Goal: Transaction & Acquisition: Purchase product/service

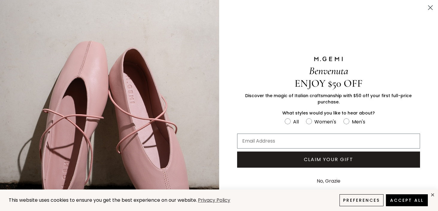
click at [431, 7] on circle "Close dialog" at bounding box center [430, 8] width 10 height 10
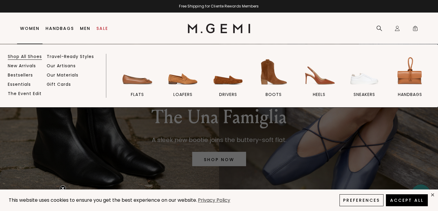
click at [21, 54] on link "Shop All Shoes" at bounding box center [25, 56] width 34 height 5
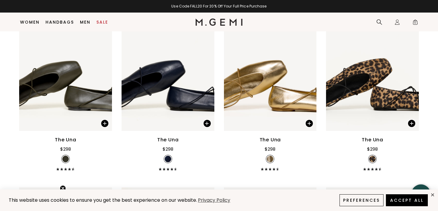
scroll to position [469, 0]
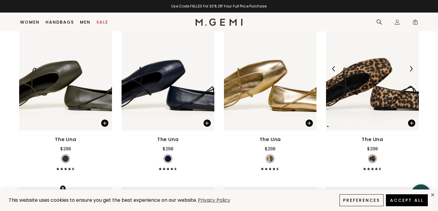
click at [373, 82] on img at bounding box center [372, 69] width 93 height 124
click at [372, 81] on img at bounding box center [372, 69] width 93 height 124
click at [407, 200] on button "Accept All" at bounding box center [407, 200] width 44 height 13
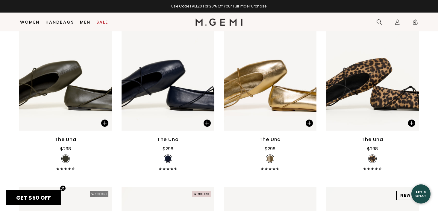
scroll to position [0, 0]
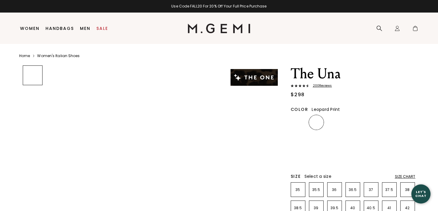
click at [374, 78] on h1 "The Una" at bounding box center [353, 74] width 125 height 17
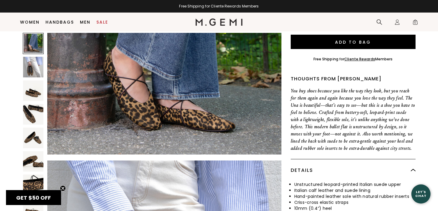
scroll to position [190, 0]
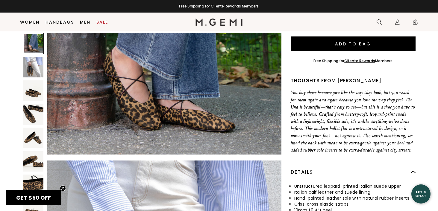
click at [35, 178] on img at bounding box center [33, 185] width 21 height 21
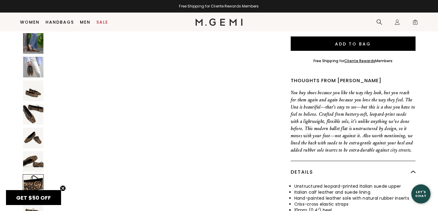
scroll to position [1439, 0]
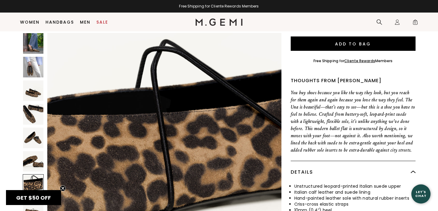
click at [33, 160] on img at bounding box center [33, 161] width 21 height 21
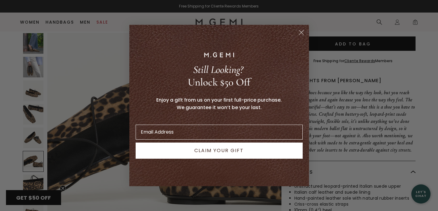
scroll to position [1199, 0]
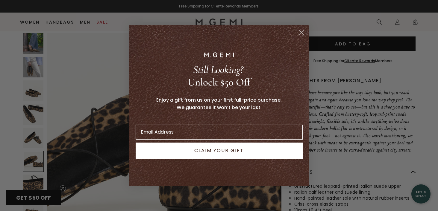
click at [304, 31] on circle "Close dialog" at bounding box center [301, 33] width 10 height 10
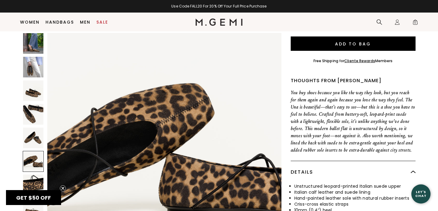
click at [33, 110] on img at bounding box center [33, 114] width 21 height 21
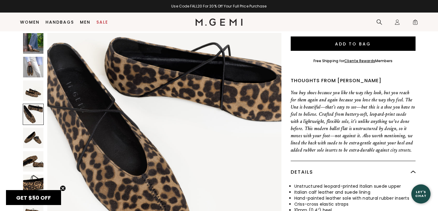
scroll to position [719, 0]
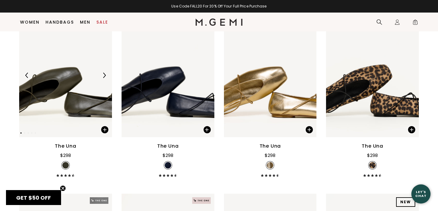
scroll to position [469, 0]
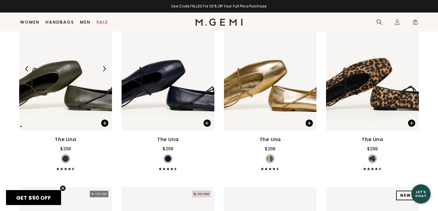
click at [80, 76] on img at bounding box center [65, 69] width 93 height 124
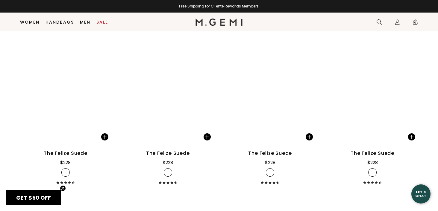
scroll to position [1180, 0]
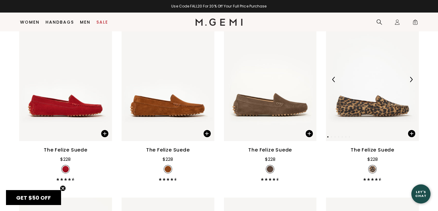
click at [365, 106] on img at bounding box center [372, 80] width 93 height 124
click at [269, 104] on img at bounding box center [270, 80] width 93 height 124
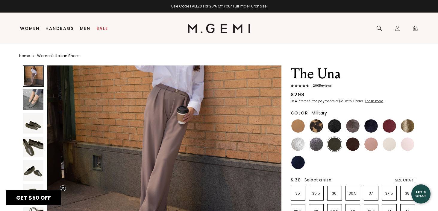
scroll to position [100, 0]
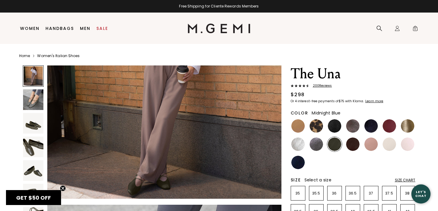
click at [370, 125] on img at bounding box center [370, 125] width 13 height 13
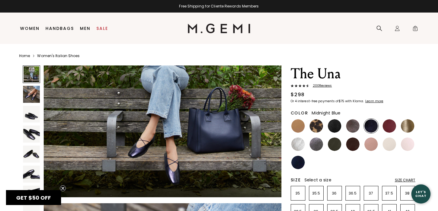
scroll to position [107, 0]
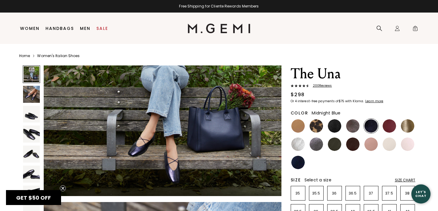
click at [32, 134] on img at bounding box center [31, 134] width 17 height 17
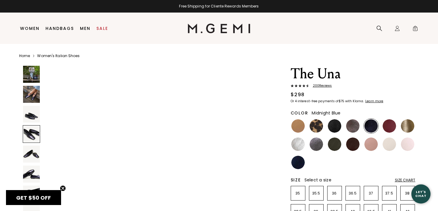
scroll to position [730, 0]
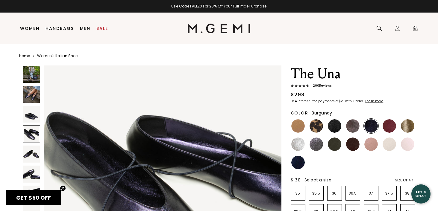
click at [392, 125] on img at bounding box center [389, 125] width 13 height 13
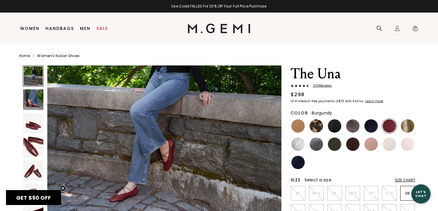
scroll to position [97, 0]
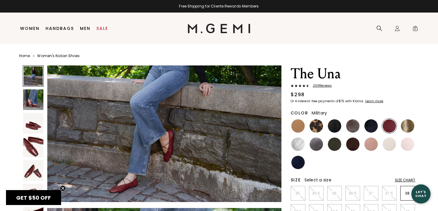
click at [334, 144] on img at bounding box center [334, 144] width 13 height 13
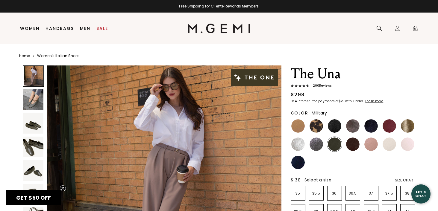
click at [35, 148] on img at bounding box center [33, 147] width 21 height 21
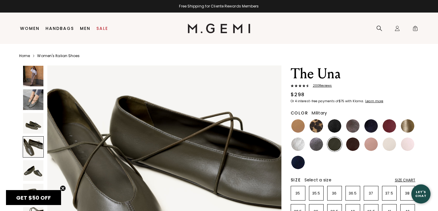
scroll to position [741, 0]
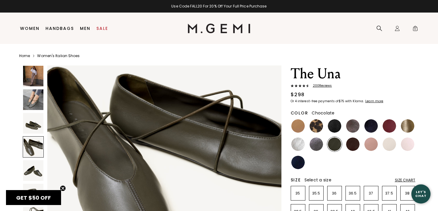
click at [355, 144] on img at bounding box center [352, 144] width 13 height 13
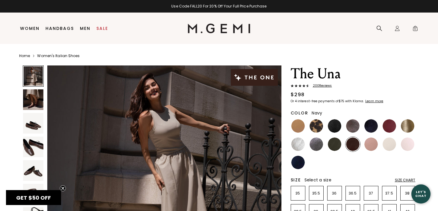
click at [301, 161] on img at bounding box center [297, 162] width 13 height 13
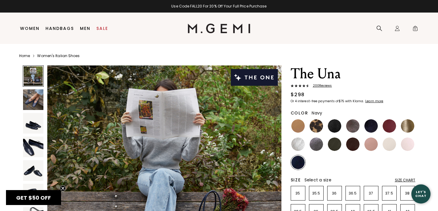
click at [34, 145] on img at bounding box center [33, 147] width 21 height 21
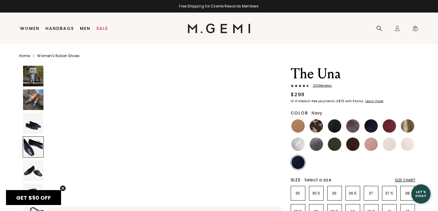
scroll to position [820, 0]
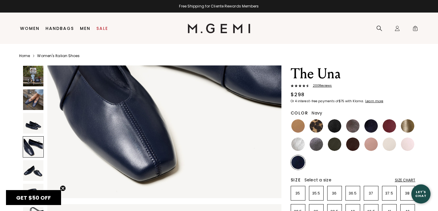
click at [34, 77] on img at bounding box center [33, 76] width 21 height 21
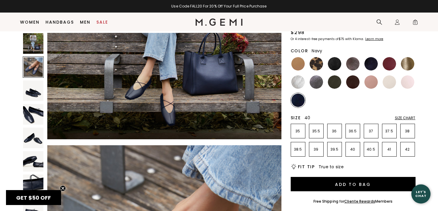
scroll to position [49, 0]
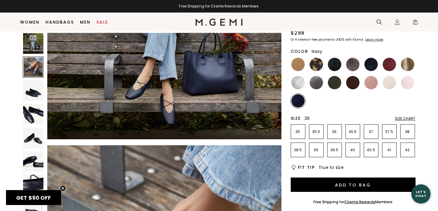
click at [316, 150] on p "39" at bounding box center [316, 150] width 14 height 5
click at [406, 118] on div "Size Chart" at bounding box center [405, 118] width 21 height 5
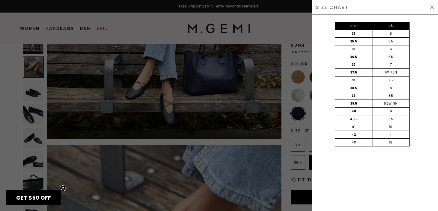
click at [370, 170] on div "Italian US 35 5 35.5 5.5 36 6 36.5 6.5 37 7 37.5 7W 7.5N 38 7.5 38.5 8 39 8.5 3…" at bounding box center [375, 113] width 126 height 197
click at [433, 6] on div "Close dialog Don't Forget ENJOY $50 OFF Don’t see something you love? We launch…" at bounding box center [219, 105] width 438 height 211
click at [431, 6] on img at bounding box center [432, 7] width 5 height 5
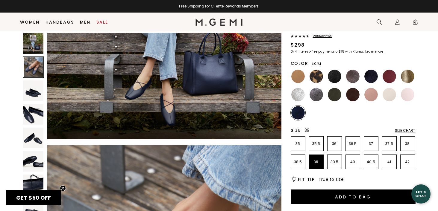
scroll to position [37, 0]
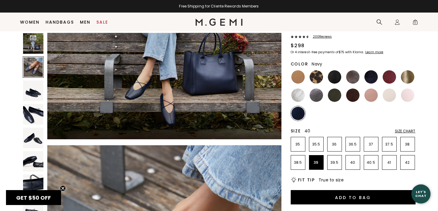
click at [351, 162] on p "40" at bounding box center [353, 162] width 14 height 5
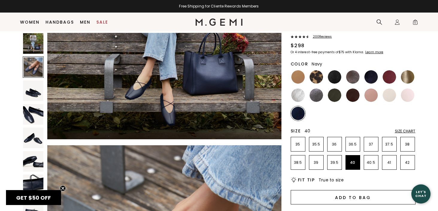
click at [356, 198] on button "Add to Bag" at bounding box center [353, 197] width 125 height 14
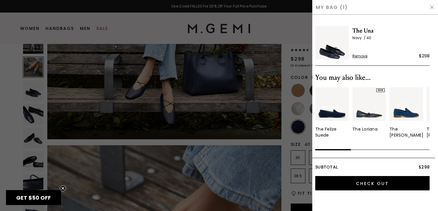
click at [432, 7] on img at bounding box center [432, 7] width 5 height 5
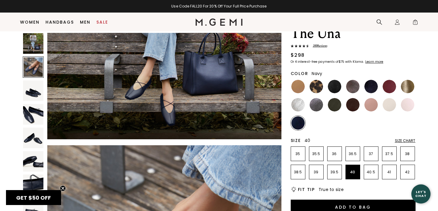
scroll to position [24, 0]
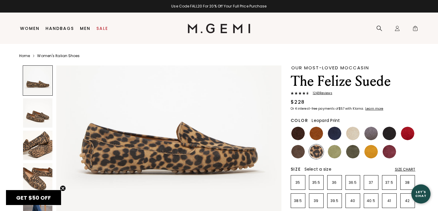
scroll to position [68, 0]
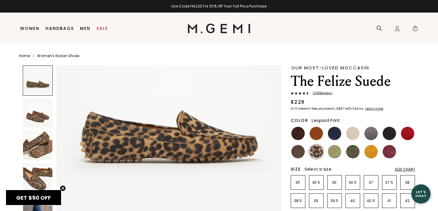
click at [41, 145] on img at bounding box center [38, 146] width 30 height 30
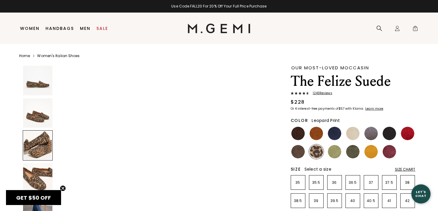
scroll to position [462, 0]
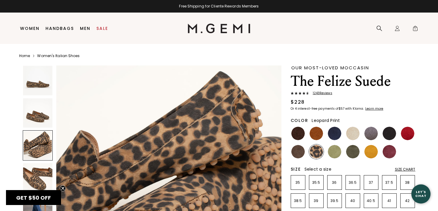
click at [41, 177] on img at bounding box center [38, 178] width 30 height 30
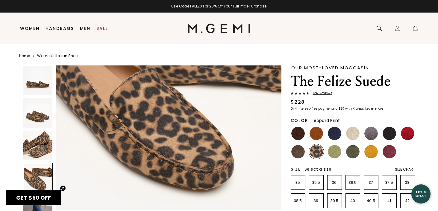
scroll to position [749, 0]
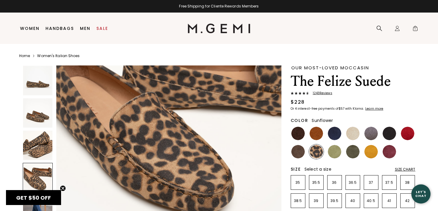
click at [372, 153] on img at bounding box center [370, 151] width 13 height 13
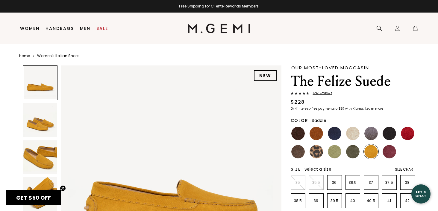
click at [313, 133] on img at bounding box center [316, 133] width 13 height 13
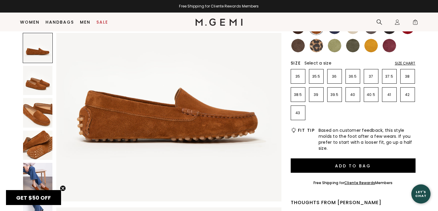
scroll to position [95, 0]
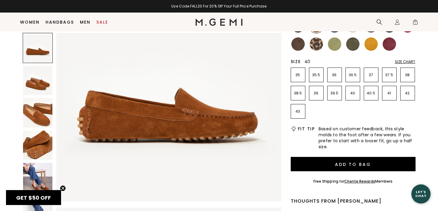
click at [352, 92] on p "40" at bounding box center [353, 93] width 14 height 5
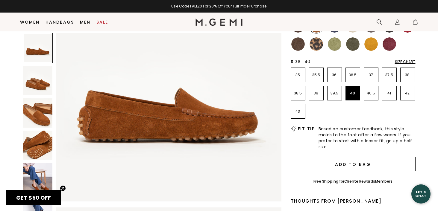
click at [351, 163] on button "Add to Bag" at bounding box center [353, 164] width 125 height 14
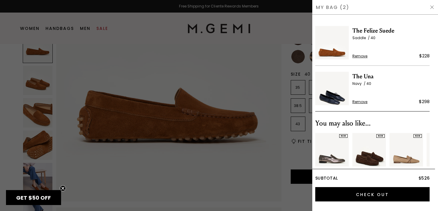
click at [432, 7] on img at bounding box center [432, 7] width 5 height 5
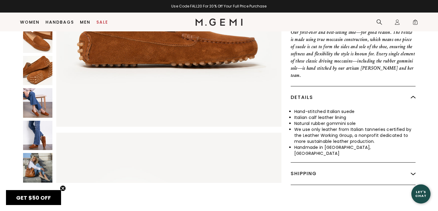
scroll to position [280, 0]
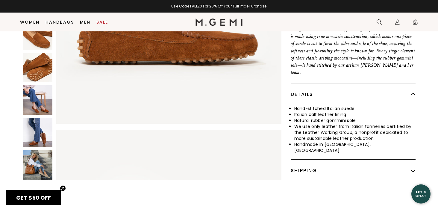
click at [42, 119] on img at bounding box center [38, 133] width 30 height 30
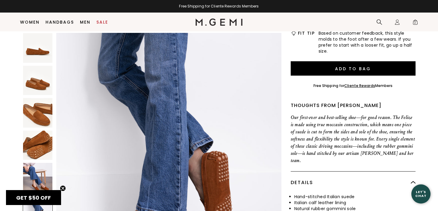
scroll to position [175, 0]
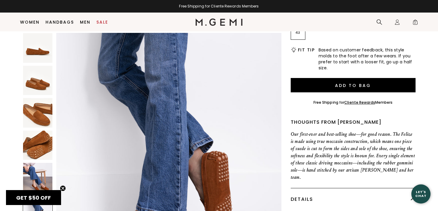
click at [38, 51] on img at bounding box center [38, 48] width 30 height 30
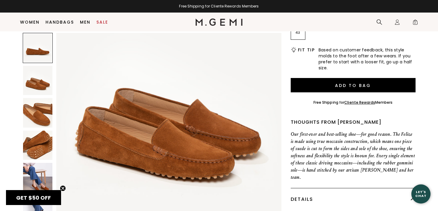
scroll to position [0, 0]
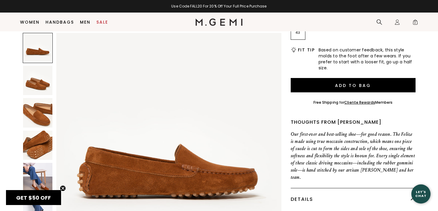
click at [37, 113] on img at bounding box center [38, 113] width 30 height 30
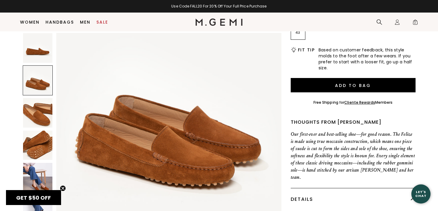
scroll to position [261, 0]
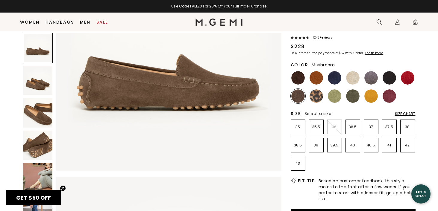
scroll to position [72, 0]
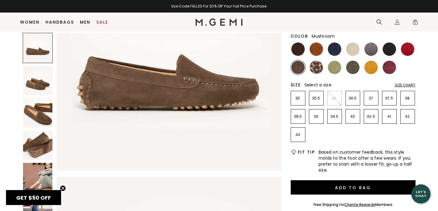
click at [39, 175] on img at bounding box center [38, 178] width 30 height 30
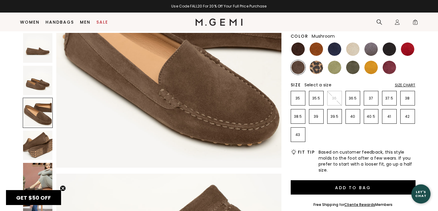
scroll to position [550, 0]
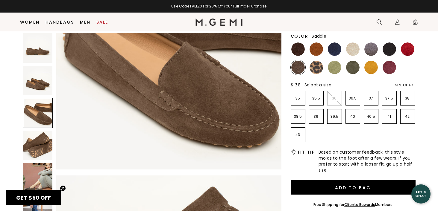
click at [317, 52] on img at bounding box center [316, 49] width 13 height 13
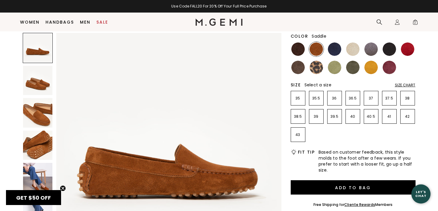
click at [43, 178] on img at bounding box center [38, 178] width 30 height 30
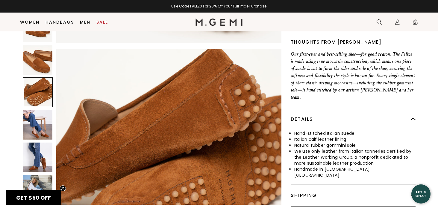
scroll to position [255, 0]
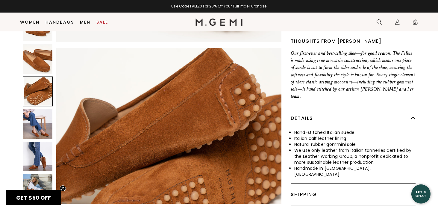
click at [37, 175] on img at bounding box center [38, 189] width 30 height 30
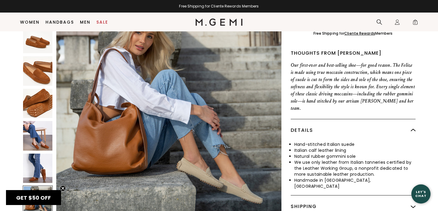
scroll to position [245, 0]
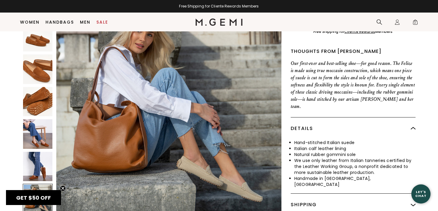
click at [36, 156] on img at bounding box center [38, 167] width 30 height 30
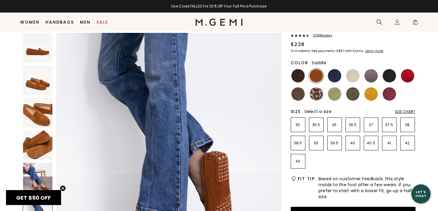
scroll to position [44, 0]
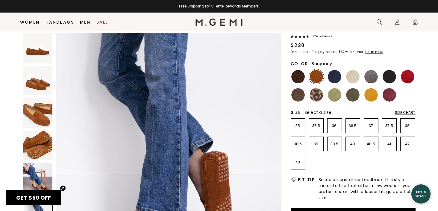
click at [391, 95] on img at bounding box center [389, 94] width 13 height 13
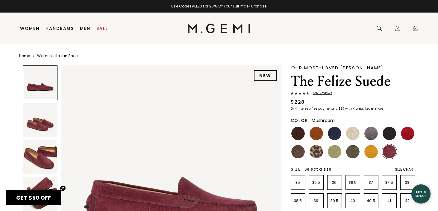
click at [297, 152] on img at bounding box center [297, 151] width 13 height 13
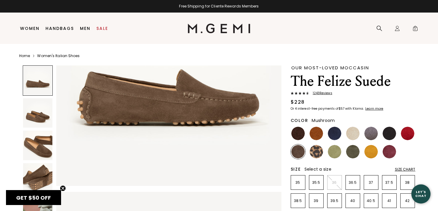
scroll to position [105, 0]
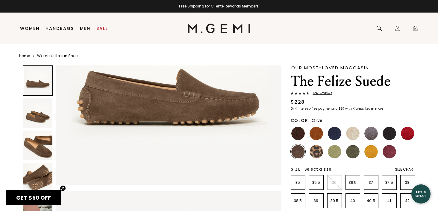
click at [352, 154] on img at bounding box center [352, 151] width 13 height 13
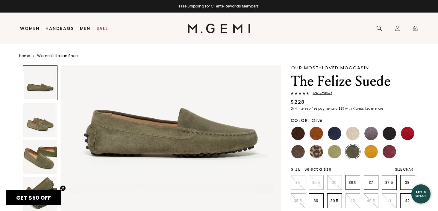
scroll to position [79, 0]
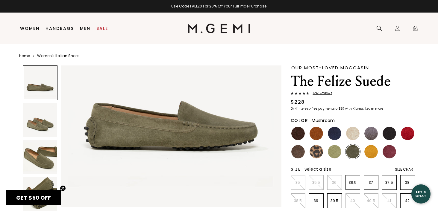
click at [297, 152] on img at bounding box center [297, 151] width 13 height 13
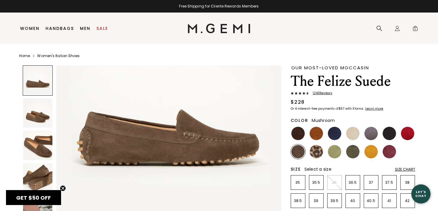
scroll to position [65, 0]
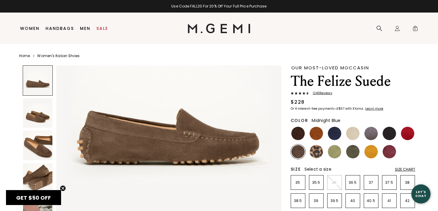
click at [337, 133] on img at bounding box center [334, 133] width 13 height 13
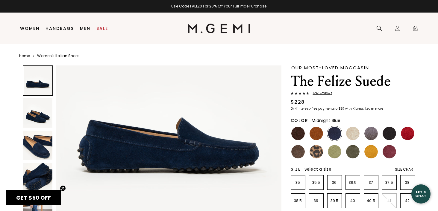
scroll to position [60, 0]
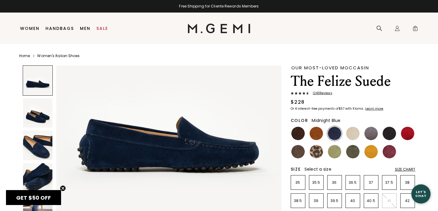
click at [44, 114] on img at bounding box center [38, 113] width 30 height 30
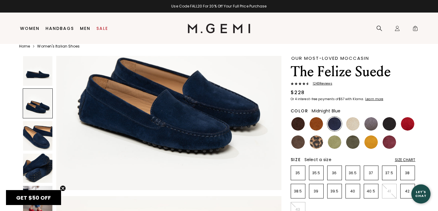
scroll to position [9, 0]
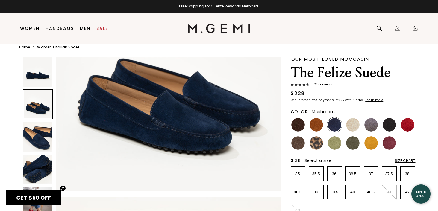
click at [297, 144] on img at bounding box center [297, 143] width 13 height 13
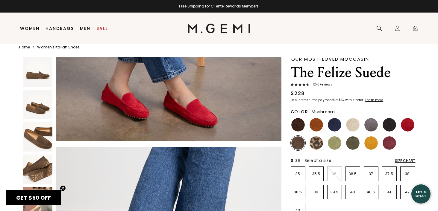
scroll to position [1292, 0]
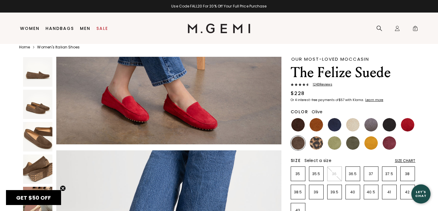
click at [357, 144] on img at bounding box center [352, 143] width 13 height 13
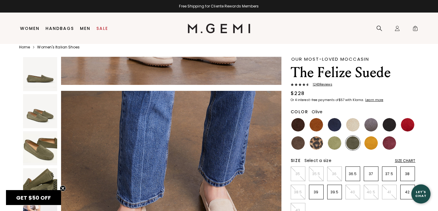
scroll to position [1138, 0]
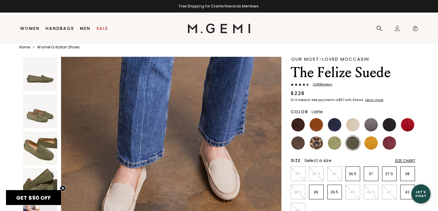
click at [354, 126] on img at bounding box center [352, 124] width 13 height 13
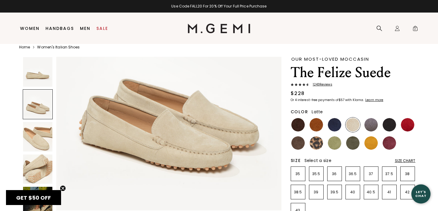
scroll to position [304, 0]
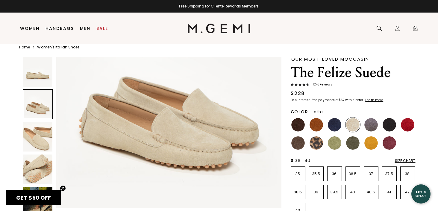
click at [352, 193] on p "40" at bounding box center [353, 192] width 14 height 5
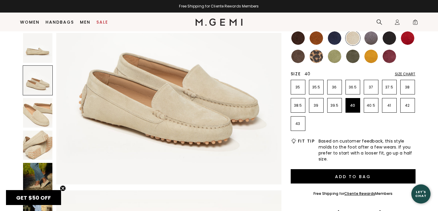
scroll to position [125, 0]
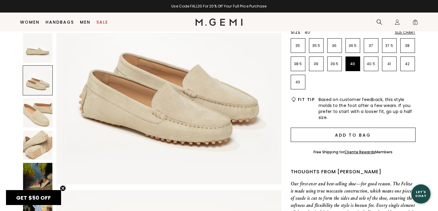
click at [358, 136] on button "Add to Bag" at bounding box center [353, 135] width 125 height 14
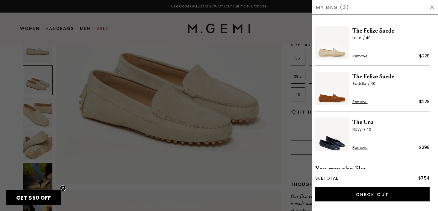
scroll to position [0, 0]
click at [360, 147] on span "Remove" at bounding box center [359, 147] width 15 height 5
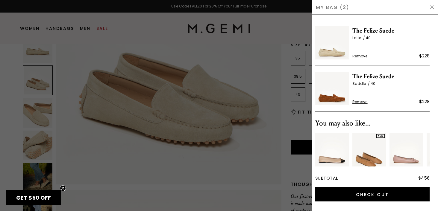
click at [361, 102] on span "Remove" at bounding box center [359, 102] width 15 height 5
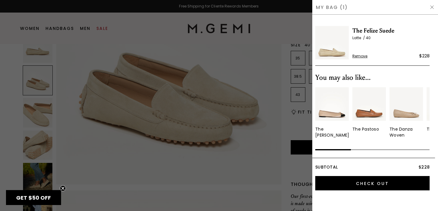
click at [432, 8] on img at bounding box center [432, 7] width 5 height 5
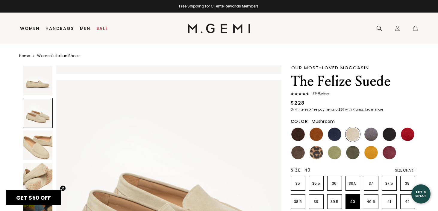
click at [297, 152] on img at bounding box center [297, 152] width 13 height 13
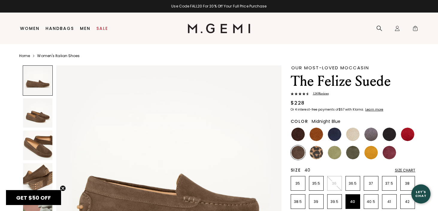
click at [336, 131] on img at bounding box center [334, 134] width 13 height 13
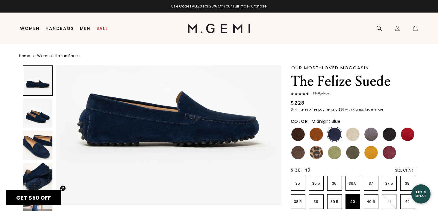
scroll to position [93, 0]
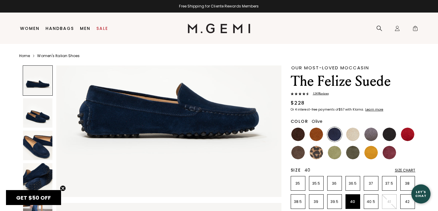
click at [356, 153] on img at bounding box center [352, 152] width 13 height 13
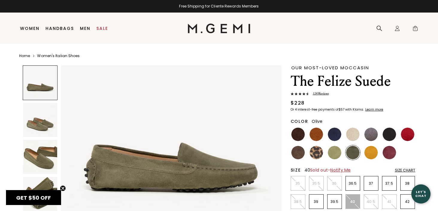
scroll to position [73, 0]
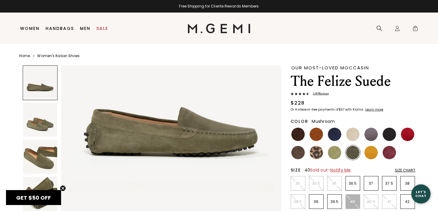
click at [300, 154] on img at bounding box center [297, 152] width 13 height 13
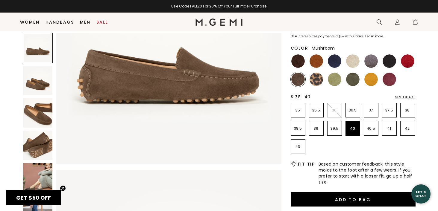
scroll to position [116, 0]
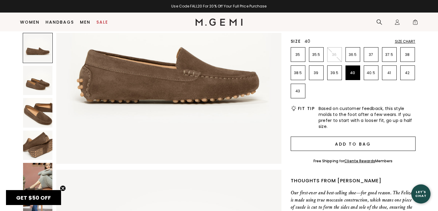
click at [358, 145] on button "Add to Bag" at bounding box center [353, 144] width 125 height 14
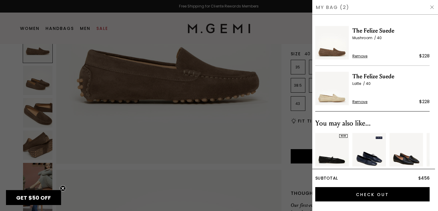
click at [431, 8] on img at bounding box center [432, 7] width 5 height 5
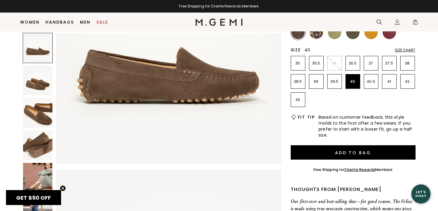
scroll to position [104, 0]
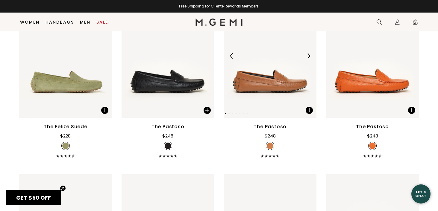
scroll to position [1382, 0]
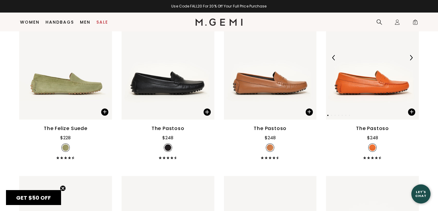
click at [377, 88] on img at bounding box center [372, 58] width 93 height 124
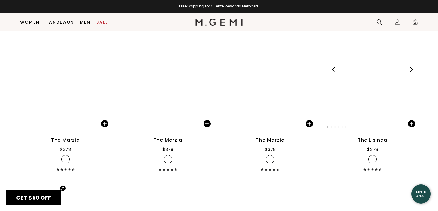
scroll to position [3898, 0]
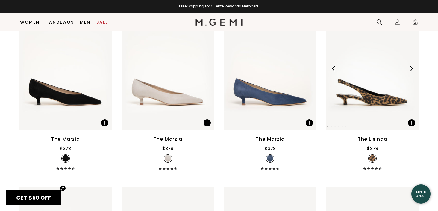
click at [390, 96] on img at bounding box center [372, 69] width 93 height 124
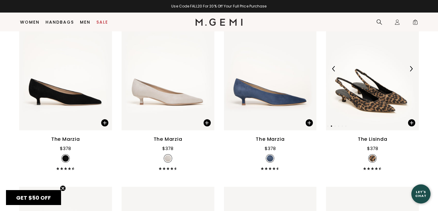
click at [390, 96] on img at bounding box center [372, 69] width 93 height 124
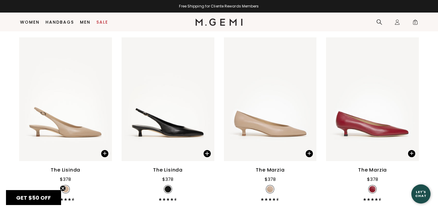
scroll to position [4052, 0]
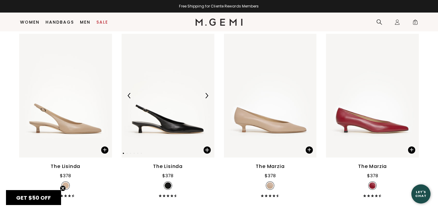
click at [174, 122] on img at bounding box center [168, 96] width 93 height 124
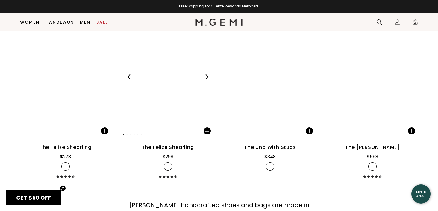
scroll to position [7290, 0]
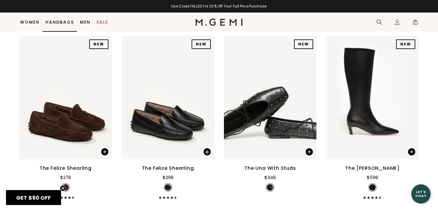
click at [63, 22] on link "Handbags" at bounding box center [60, 22] width 28 height 5
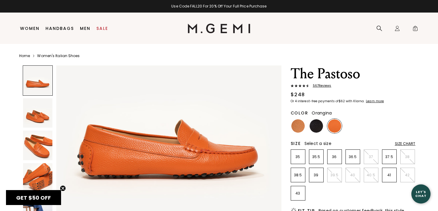
scroll to position [54, 0]
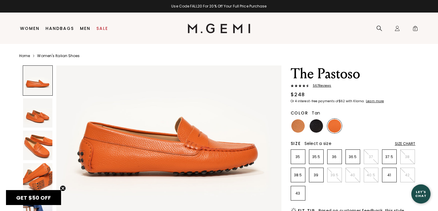
click at [299, 126] on img at bounding box center [297, 125] width 13 height 13
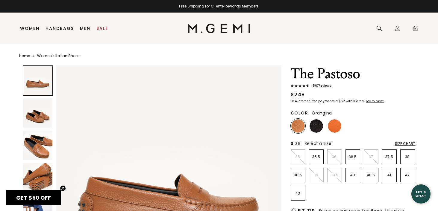
click at [335, 126] on img at bounding box center [334, 125] width 13 height 13
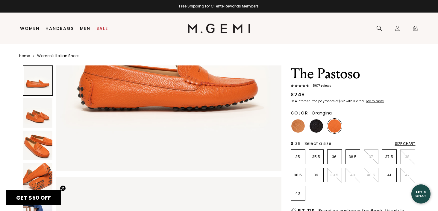
scroll to position [146, 0]
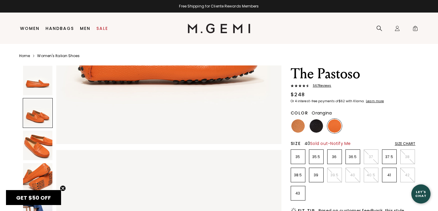
click at [351, 175] on p "40" at bounding box center [353, 175] width 14 height 5
click at [345, 143] on span "Notify Me" at bounding box center [340, 144] width 20 height 6
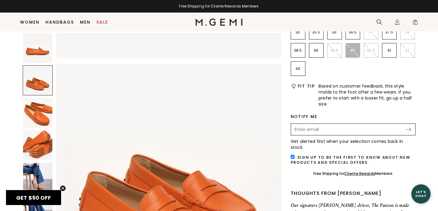
scroll to position [112, 0]
click at [38, 178] on img at bounding box center [38, 178] width 30 height 30
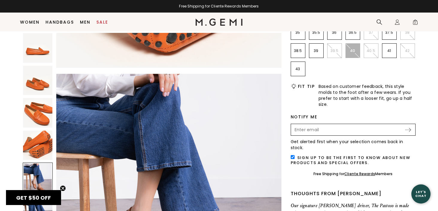
scroll to position [924, 0]
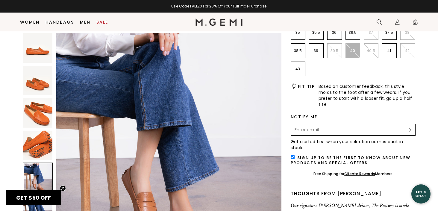
click at [292, 155] on input "checkbox" at bounding box center [293, 157] width 4 height 4
click at [302, 129] on input "Enter your email address to be notified when your selection is back in stock" at bounding box center [348, 130] width 113 height 10
type input "paulastussy@gmail.com"
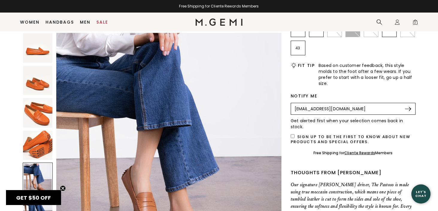
scroll to position [133, 0]
click at [409, 108] on img at bounding box center [408, 109] width 6 height 4
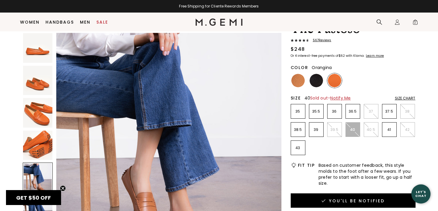
scroll to position [0, 0]
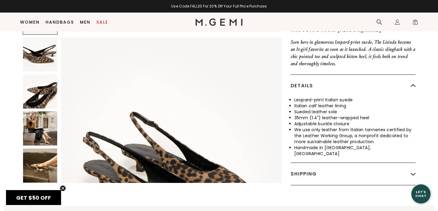
scroll to position [226, 0]
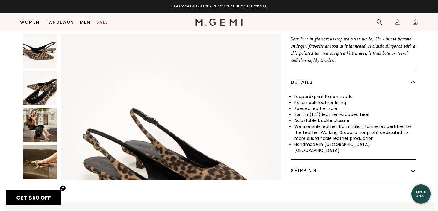
click at [41, 126] on img at bounding box center [40, 125] width 34 height 34
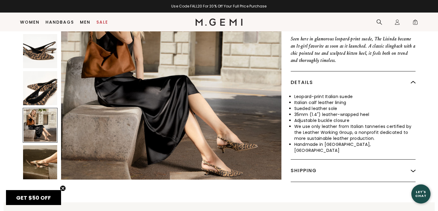
scroll to position [905, 0]
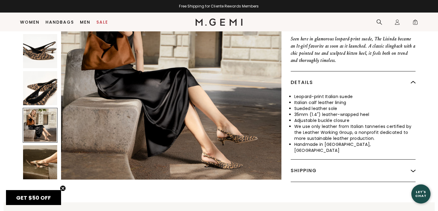
click at [40, 157] on img at bounding box center [40, 162] width 34 height 34
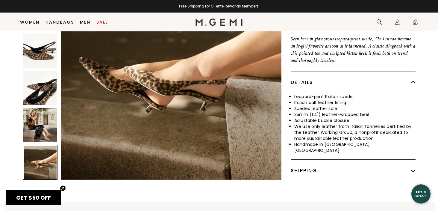
scroll to position [1132, 0]
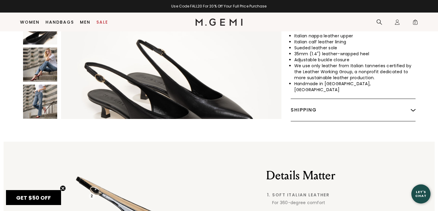
scroll to position [305, 0]
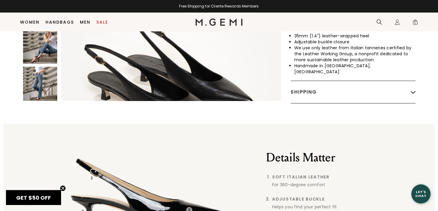
click at [40, 49] on img at bounding box center [40, 47] width 34 height 34
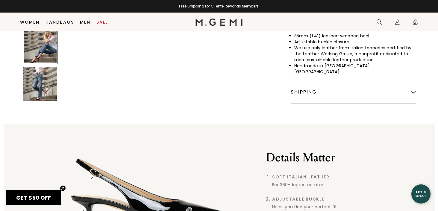
scroll to position [905, 0]
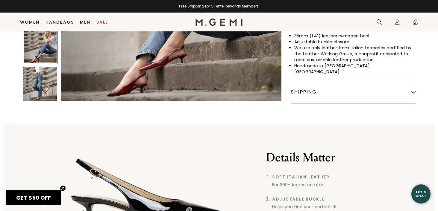
click at [45, 80] on img at bounding box center [40, 84] width 34 height 34
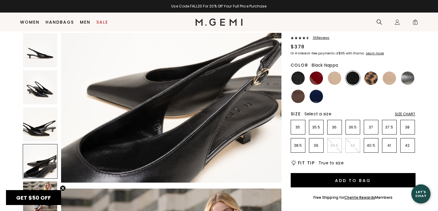
scroll to position [35, 0]
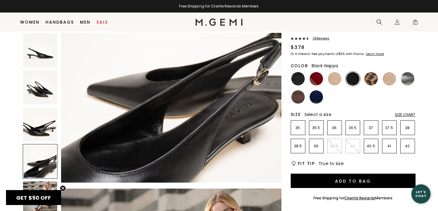
click at [356, 78] on img at bounding box center [352, 78] width 13 height 13
click at [313, 99] on img at bounding box center [316, 96] width 13 height 13
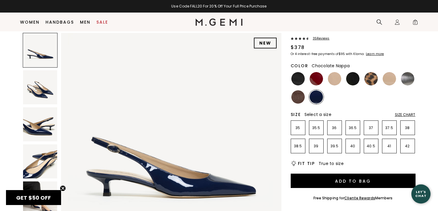
click at [299, 100] on img at bounding box center [297, 96] width 13 height 13
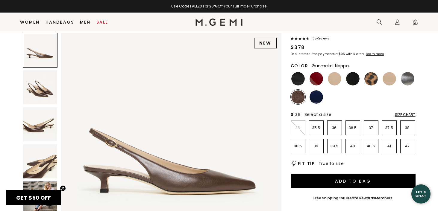
click at [407, 79] on img at bounding box center [407, 78] width 13 height 13
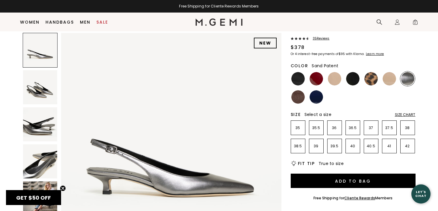
click at [389, 78] on img at bounding box center [389, 78] width 13 height 13
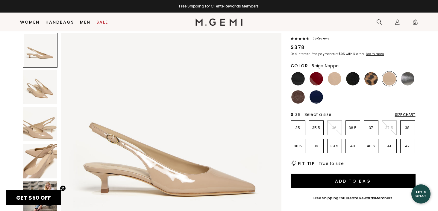
click at [338, 79] on img at bounding box center [334, 78] width 13 height 13
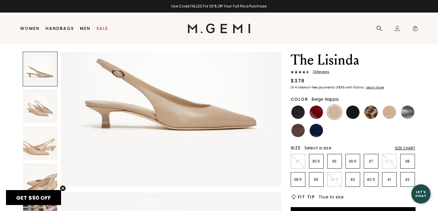
scroll to position [14, 0]
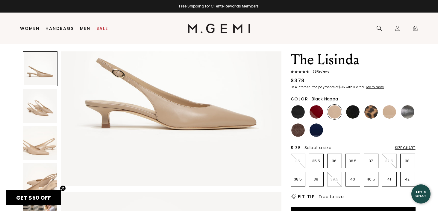
click at [354, 113] on img at bounding box center [352, 111] width 13 height 13
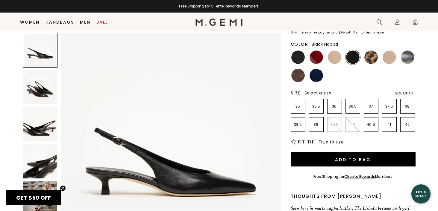
scroll to position [58, 0]
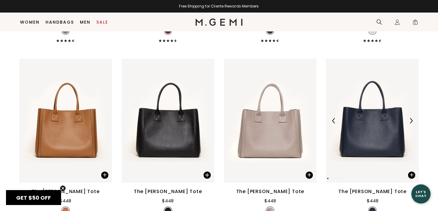
scroll to position [1878, 0]
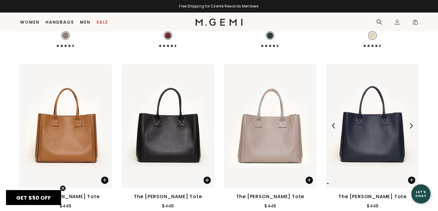
click at [372, 125] on img at bounding box center [372, 126] width 93 height 124
click at [415, 23] on span "2" at bounding box center [415, 23] width 6 height 6
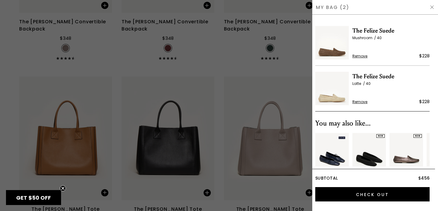
click at [433, 6] on img at bounding box center [432, 7] width 5 height 5
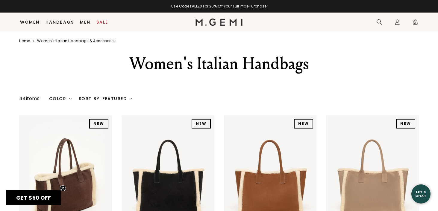
scroll to position [1865, 0]
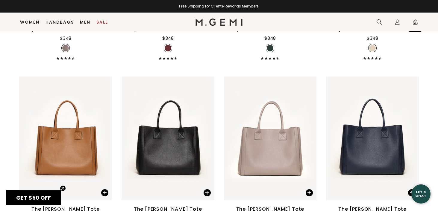
click at [414, 23] on span "2" at bounding box center [415, 23] width 6 height 6
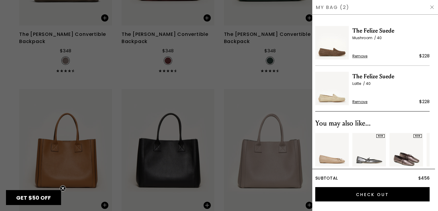
click at [373, 30] on span "The Felize Suede" at bounding box center [390, 31] width 77 height 10
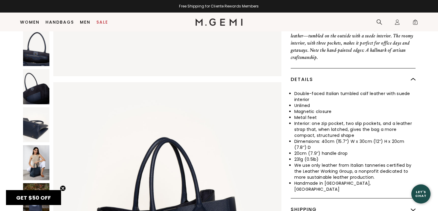
scroll to position [269, 0]
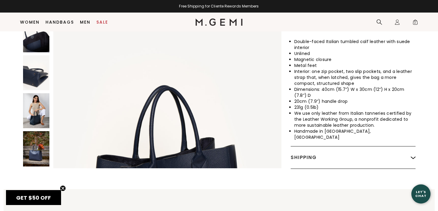
click at [37, 93] on img at bounding box center [36, 110] width 26 height 35
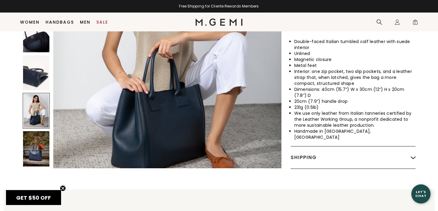
scroll to position [1846, 0]
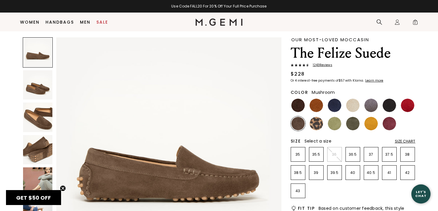
scroll to position [16, 0]
click at [335, 107] on img at bounding box center [334, 105] width 13 height 13
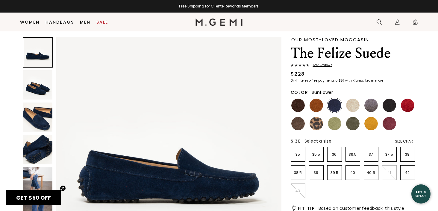
click at [370, 123] on img at bounding box center [370, 123] width 13 height 13
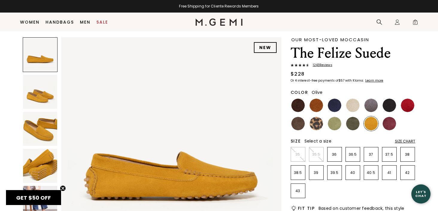
click at [354, 123] on img at bounding box center [352, 123] width 13 height 13
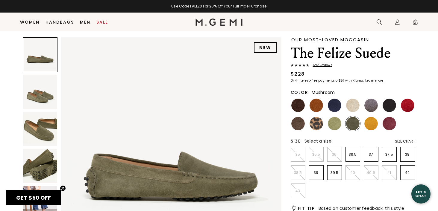
click at [297, 124] on img at bounding box center [297, 123] width 13 height 13
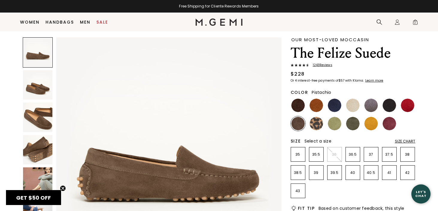
click at [336, 124] on img at bounding box center [334, 123] width 13 height 13
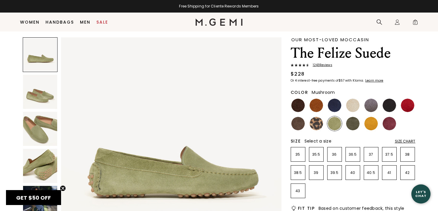
click at [297, 120] on img at bounding box center [297, 123] width 13 height 13
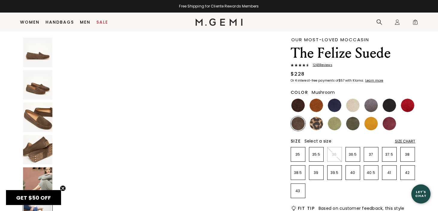
scroll to position [1050, 0]
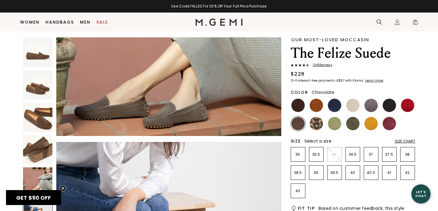
click at [297, 106] on img at bounding box center [297, 105] width 13 height 13
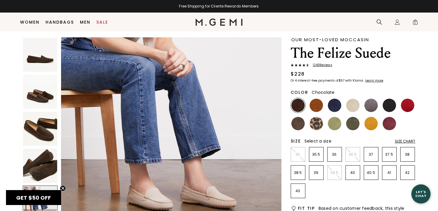
scroll to position [964, 0]
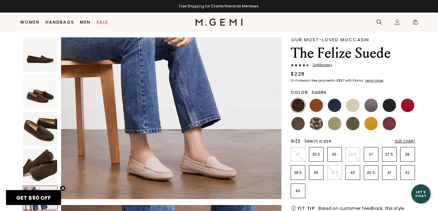
click at [316, 106] on img at bounding box center [316, 105] width 13 height 13
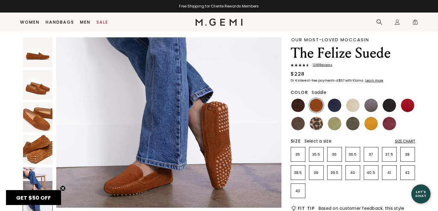
scroll to position [1210, 0]
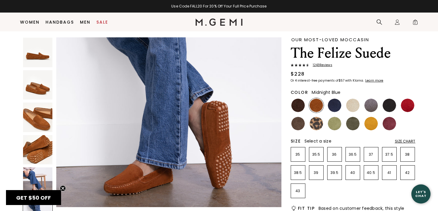
click at [338, 106] on img at bounding box center [334, 105] width 13 height 13
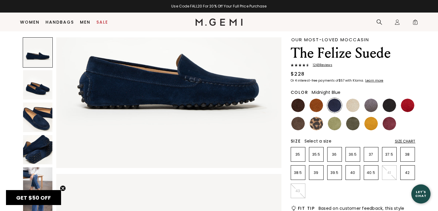
scroll to position [96, 0]
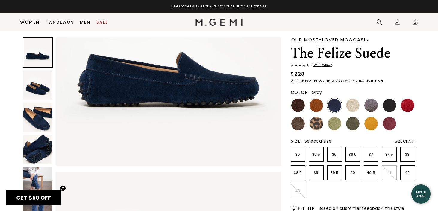
click at [372, 105] on img at bounding box center [370, 105] width 13 height 13
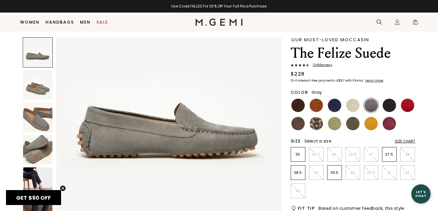
scroll to position [46, 0]
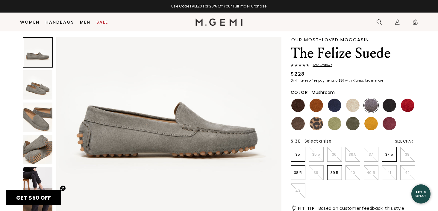
click at [300, 123] on img at bounding box center [297, 123] width 13 height 13
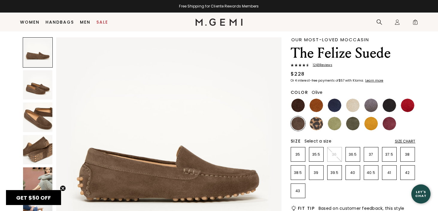
click at [353, 124] on img at bounding box center [352, 123] width 13 height 13
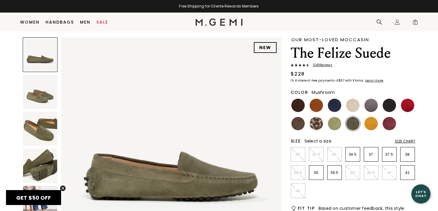
click at [298, 124] on img at bounding box center [297, 123] width 13 height 13
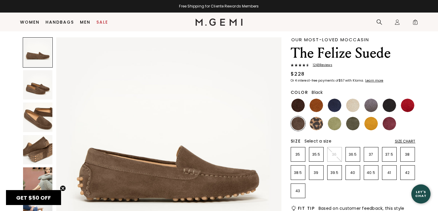
click at [389, 104] on img at bounding box center [389, 105] width 13 height 13
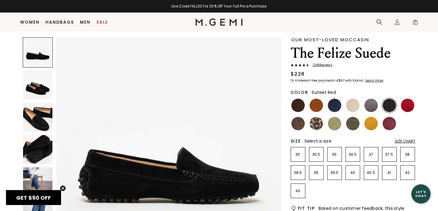
click at [411, 106] on img at bounding box center [407, 105] width 13 height 13
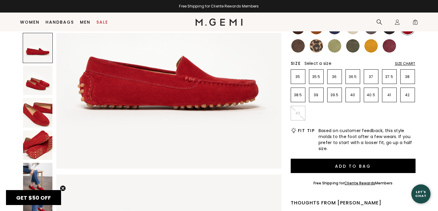
scroll to position [131, 0]
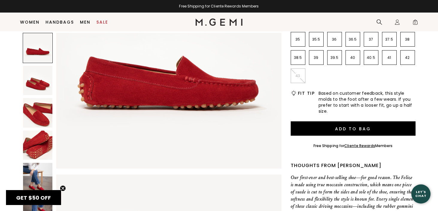
click at [37, 175] on img at bounding box center [38, 178] width 30 height 30
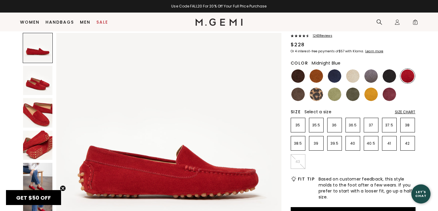
scroll to position [45, 0]
click at [299, 95] on img at bounding box center [297, 94] width 13 height 13
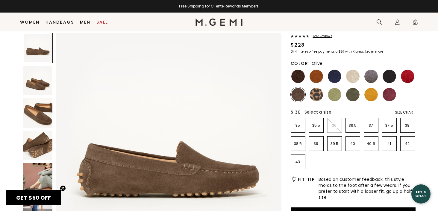
click at [356, 96] on img at bounding box center [352, 94] width 13 height 13
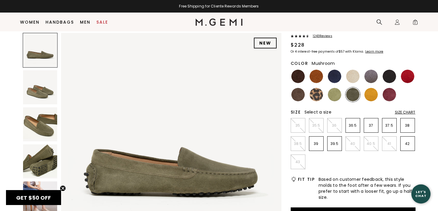
click at [297, 96] on img at bounding box center [297, 94] width 13 height 13
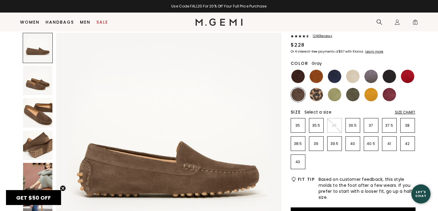
click at [372, 76] on img at bounding box center [370, 76] width 13 height 13
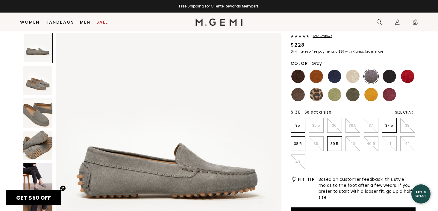
click at [37, 178] on img at bounding box center [38, 178] width 30 height 30
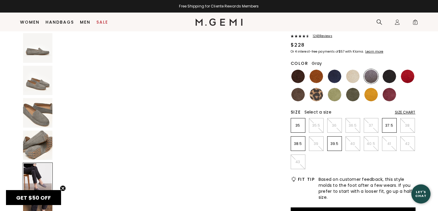
scroll to position [1012, 0]
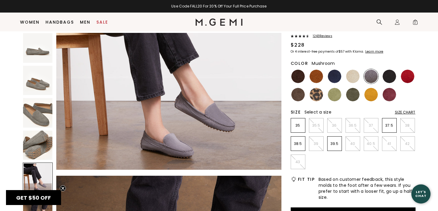
click at [298, 94] on img at bounding box center [297, 94] width 13 height 13
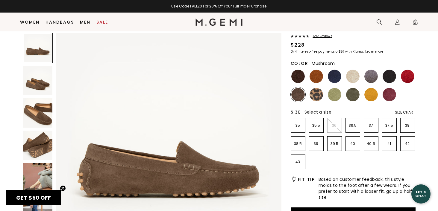
click at [40, 174] on img at bounding box center [38, 178] width 30 height 30
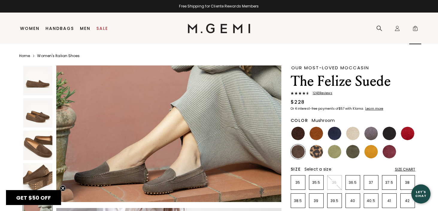
click at [413, 28] on span "2" at bounding box center [415, 30] width 6 height 6
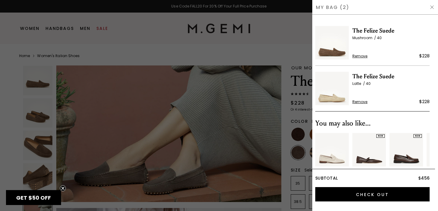
click at [258, 126] on div at bounding box center [219, 105] width 438 height 211
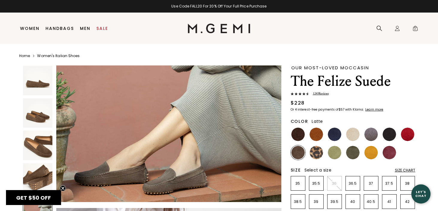
click at [354, 132] on img at bounding box center [352, 134] width 13 height 13
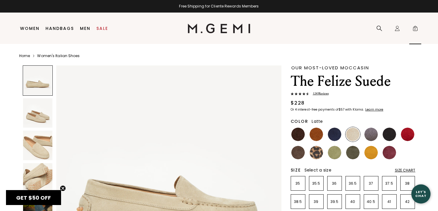
click at [414, 28] on span "2" at bounding box center [415, 30] width 6 height 6
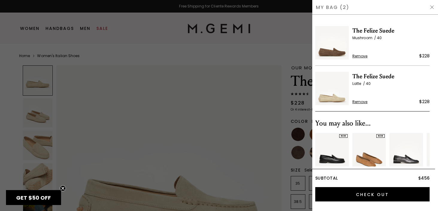
click at [360, 56] on span "Remove" at bounding box center [359, 56] width 15 height 5
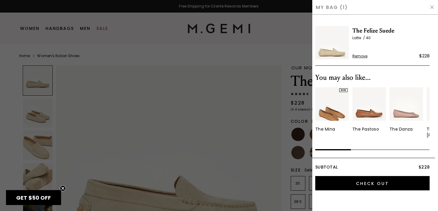
click at [367, 114] on img at bounding box center [369, 104] width 34 height 34
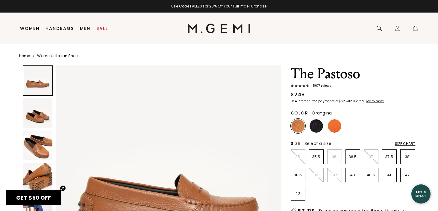
click at [336, 128] on img at bounding box center [334, 125] width 13 height 13
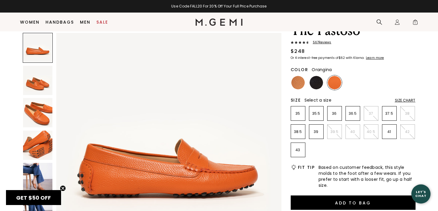
scroll to position [38, 0]
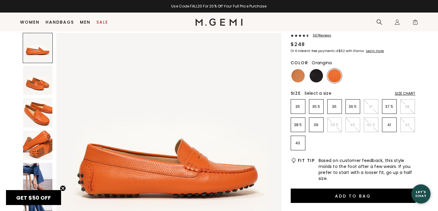
click at [404, 92] on div "Size Chart" at bounding box center [405, 93] width 21 height 5
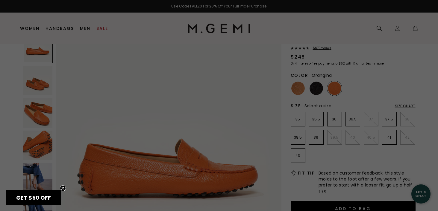
scroll to position [0, 0]
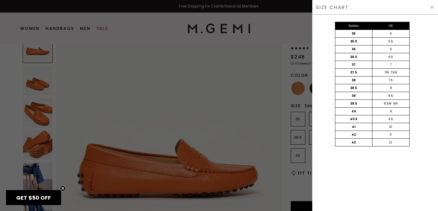
click at [363, 155] on div "Italian US 35 5 35.5 5.5 36 6 36.5 6.5 37 7 37.5 7W 7.5N 38 7.5 38.5 8 39 8.5 3…" at bounding box center [372, 90] width 126 height 151
click at [430, 6] on img at bounding box center [432, 7] width 5 height 5
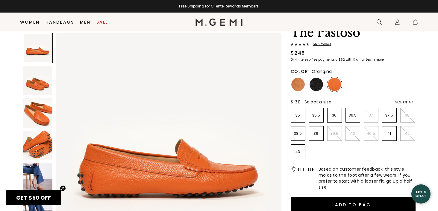
scroll to position [25, 0]
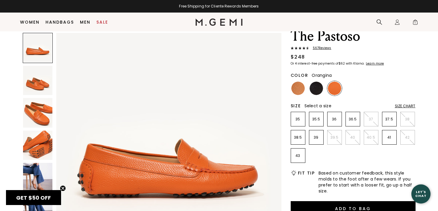
click at [403, 104] on div "Size Chart" at bounding box center [405, 106] width 21 height 5
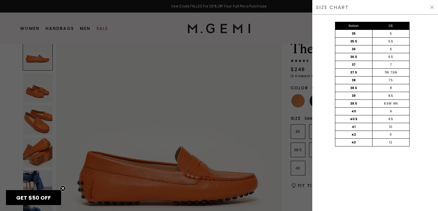
click at [431, 5] on img at bounding box center [432, 7] width 5 height 5
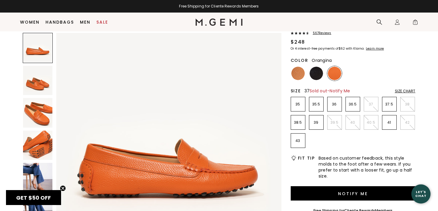
scroll to position [42, 0]
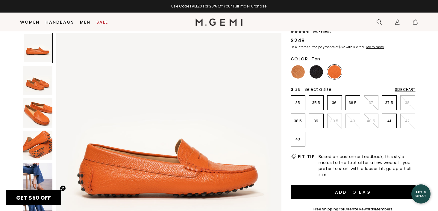
click at [300, 73] on img at bounding box center [297, 71] width 13 height 13
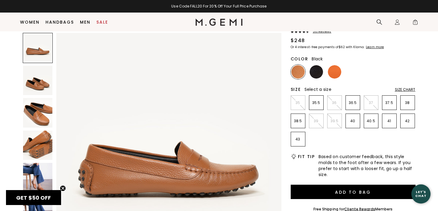
click at [319, 74] on img at bounding box center [316, 71] width 13 height 13
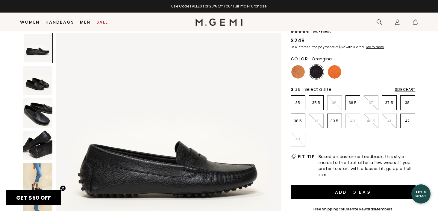
click at [334, 74] on img at bounding box center [334, 71] width 13 height 13
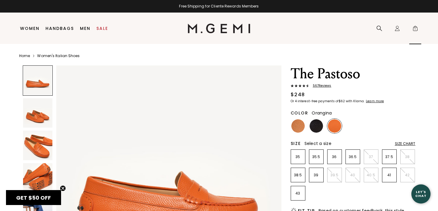
click at [415, 27] on span "1" at bounding box center [415, 30] width 6 height 6
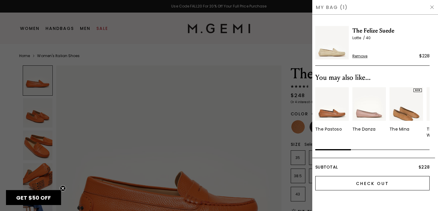
click at [374, 183] on input "Check Out" at bounding box center [372, 183] width 114 height 14
